Goal: Information Seeking & Learning: Check status

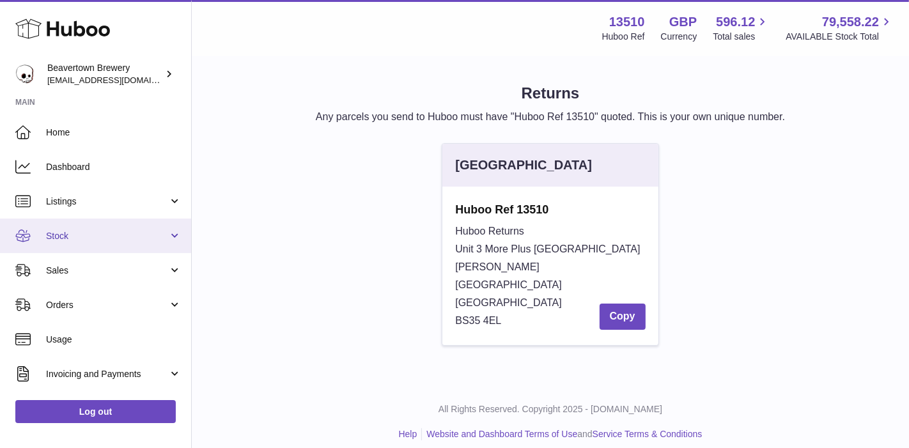
click at [107, 222] on link "Stock" at bounding box center [95, 236] width 191 height 35
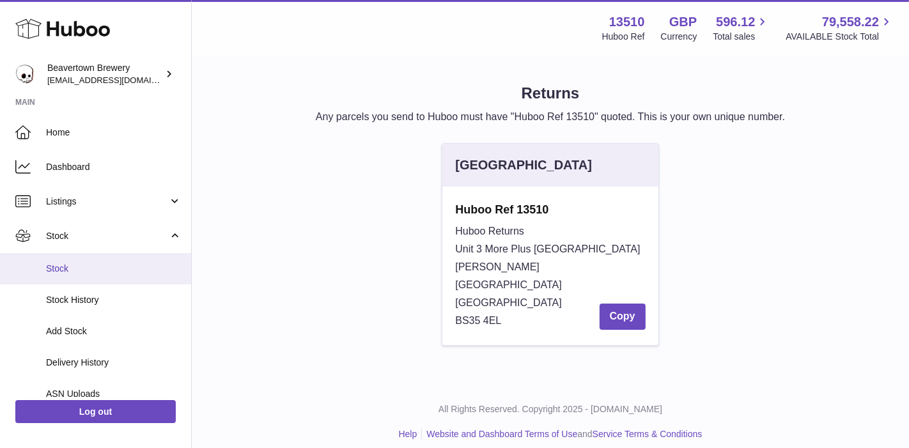
click at [96, 268] on span "Stock" at bounding box center [114, 269] width 136 height 12
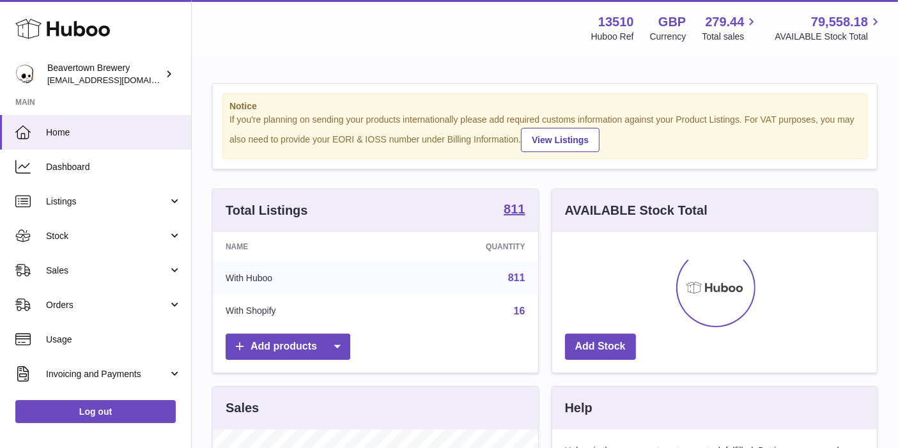
scroll to position [199, 325]
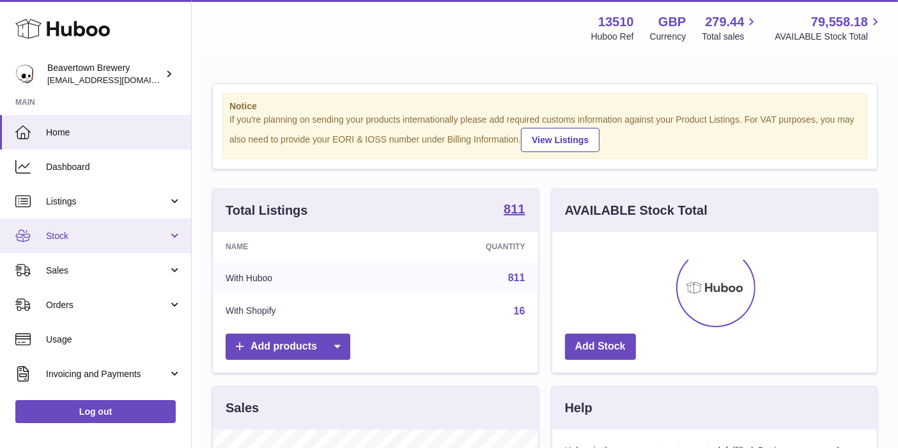
click at [119, 225] on link "Stock" at bounding box center [95, 236] width 191 height 35
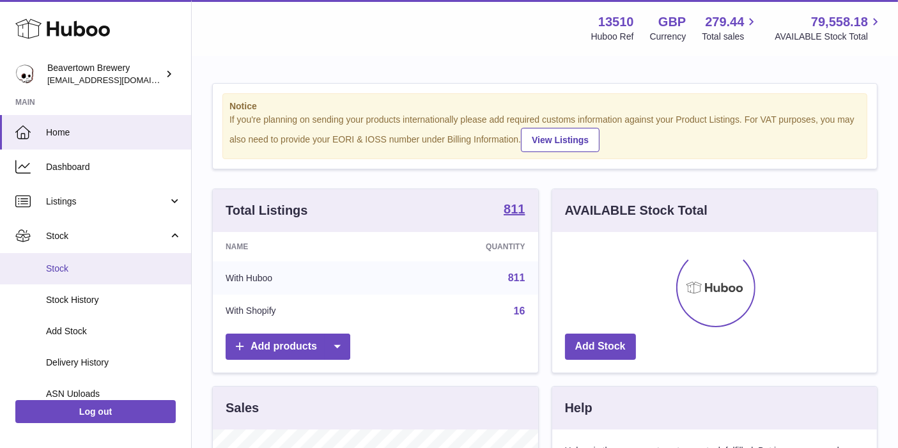
click at [120, 258] on link "Stock" at bounding box center [95, 268] width 191 height 31
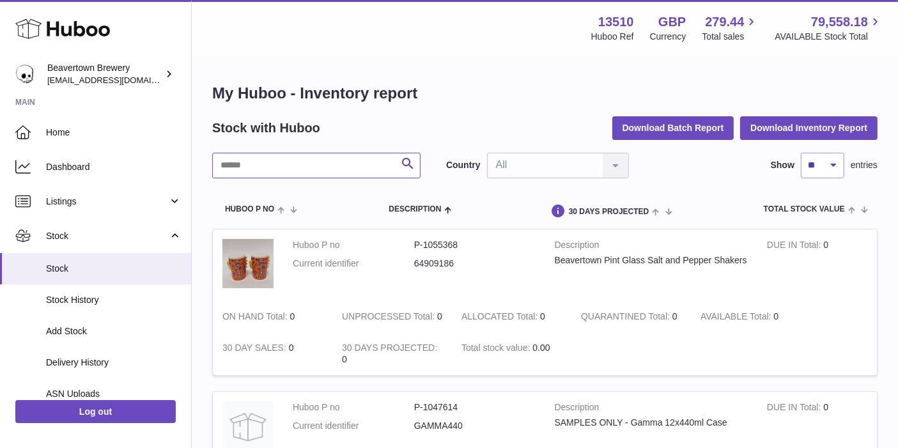
click at [308, 160] on input "text" at bounding box center [316, 166] width 208 height 26
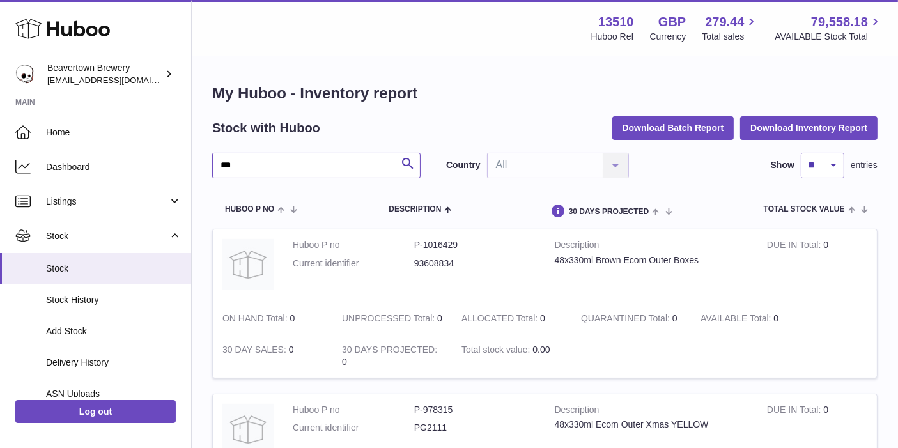
type input "***"
drag, startPoint x: 588, startPoint y: 352, endPoint x: 482, endPoint y: 335, distance: 107.5
click at [482, 335] on tr "Huboo P no P-1016429 Current identifier 93608834 Description 48x330ml Brown Eco…" at bounding box center [544, 304] width 665 height 150
